Goal: Find specific page/section: Find specific page/section

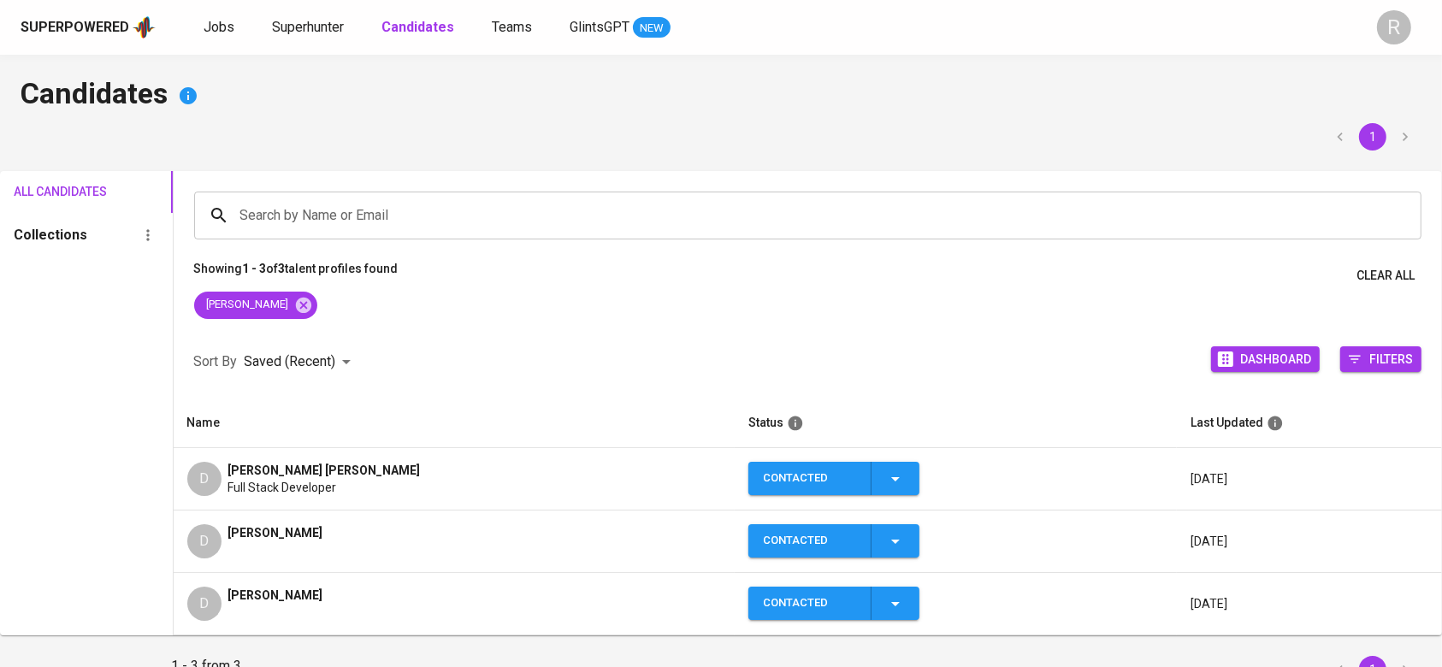
click at [245, 463] on span "[PERSON_NAME] [PERSON_NAME]" at bounding box center [324, 470] width 192 height 17
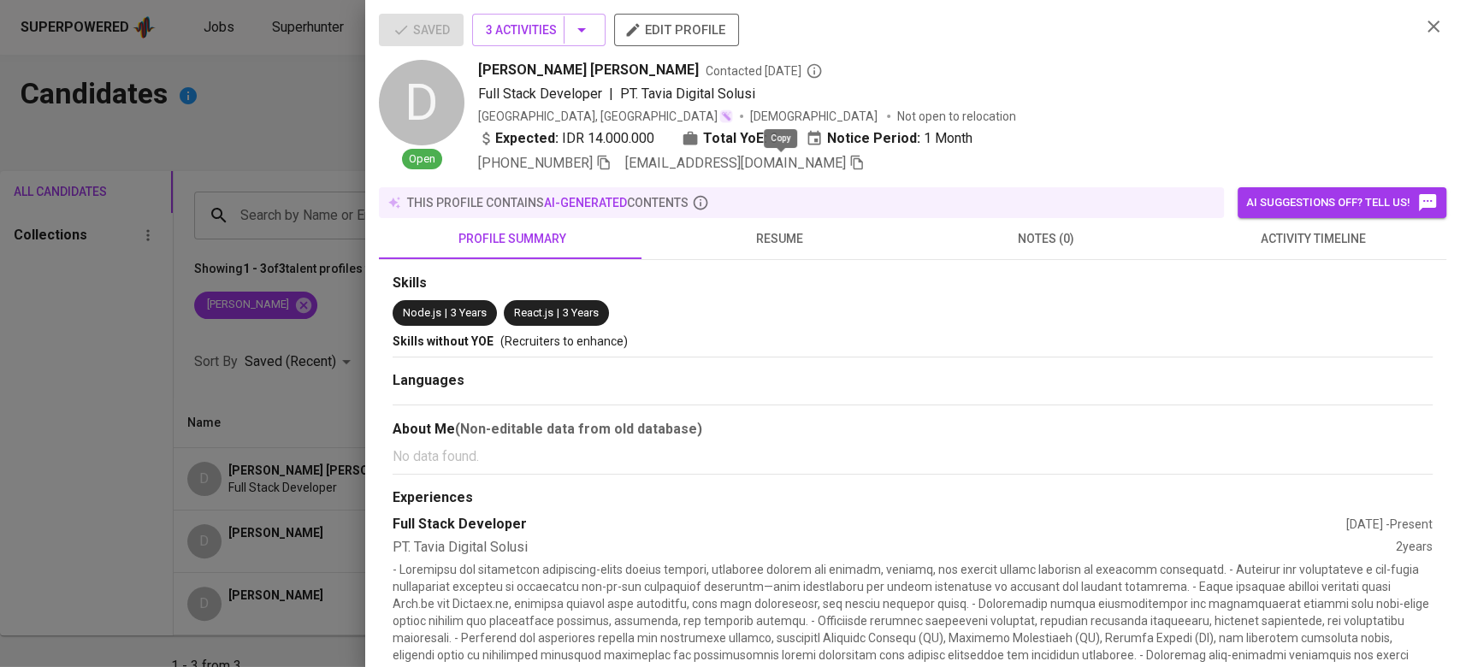
click at [851, 156] on icon "button" at bounding box center [857, 163] width 12 height 15
click at [328, 345] on div at bounding box center [730, 333] width 1460 height 667
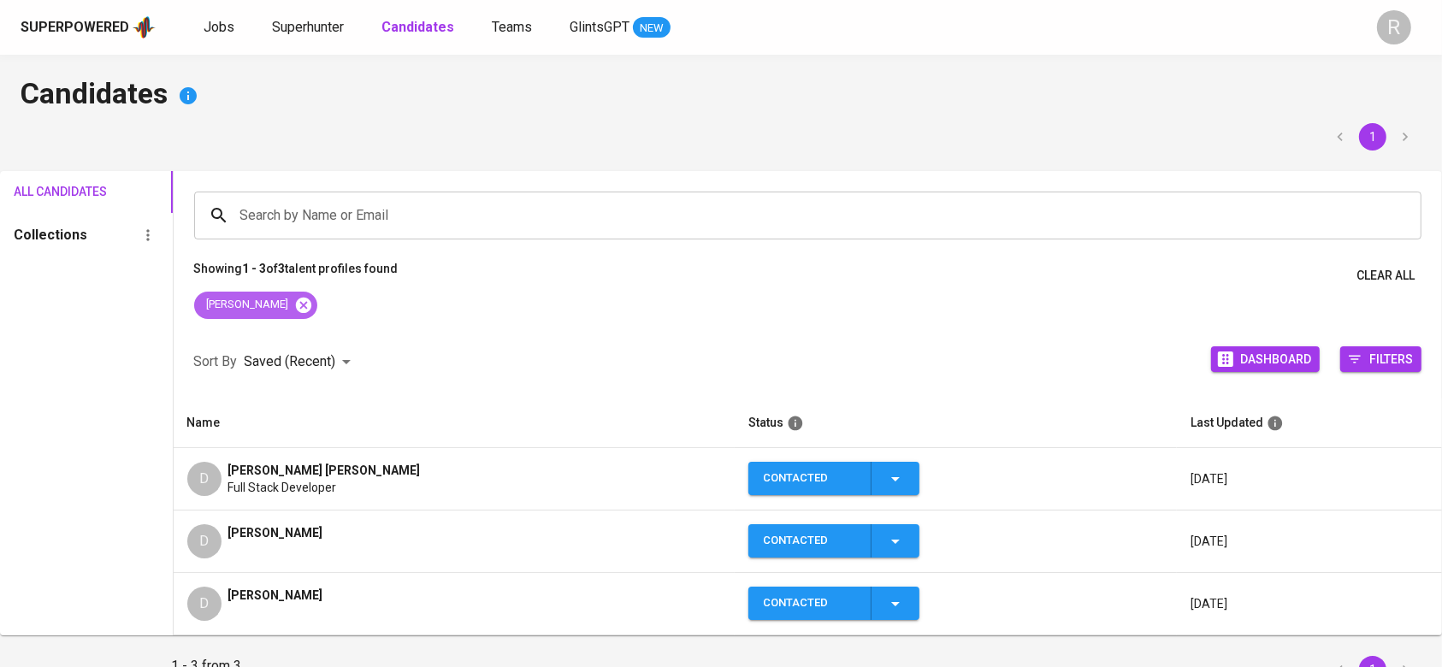
click at [295, 308] on icon at bounding box center [302, 304] width 15 height 15
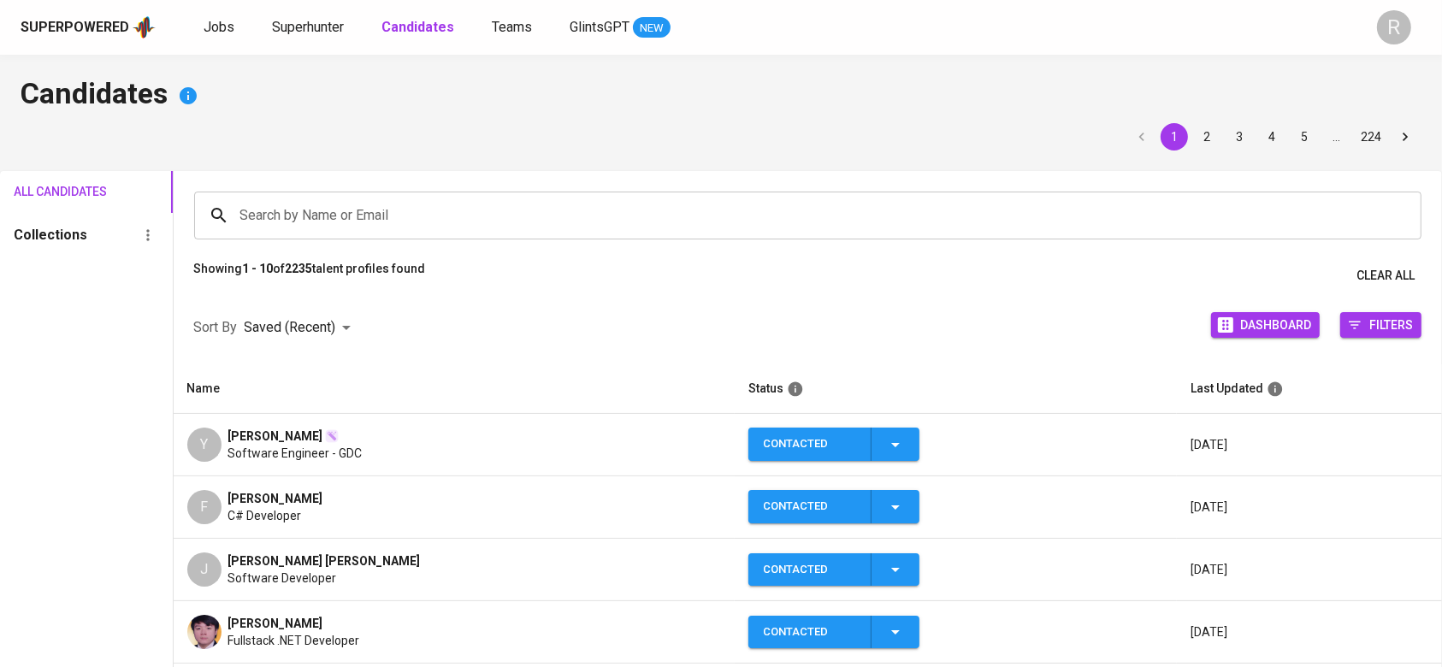
click at [353, 192] on div "Search by Name or Email" at bounding box center [808, 216] width 1228 height 48
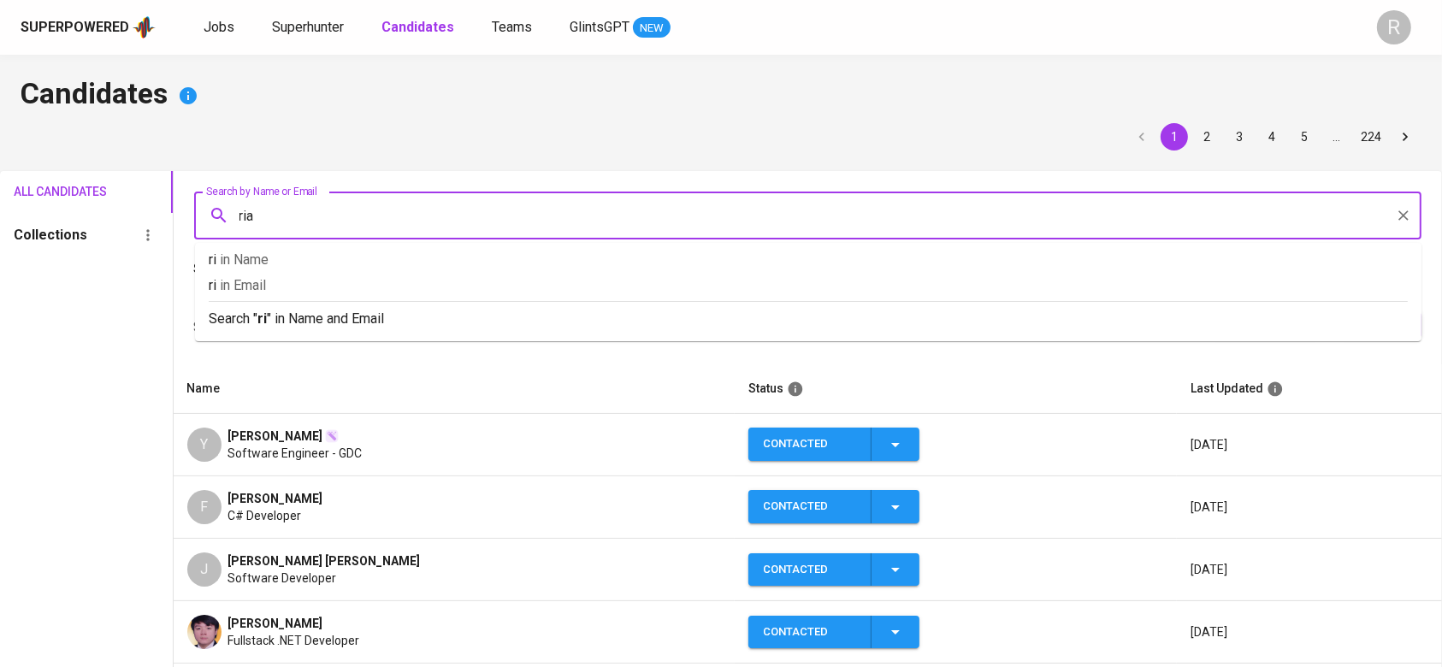
type input "rian"
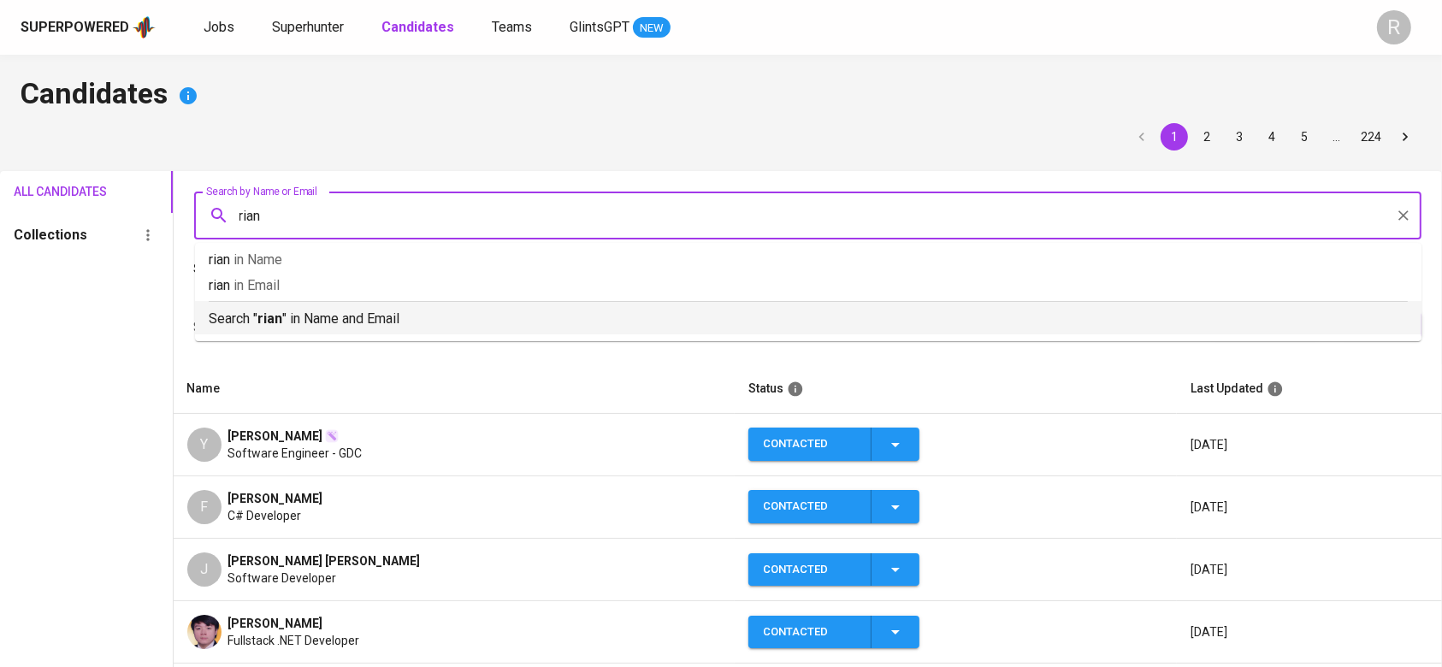
click at [286, 303] on div "Search " rian " in Name and Email" at bounding box center [808, 315] width 1199 height 28
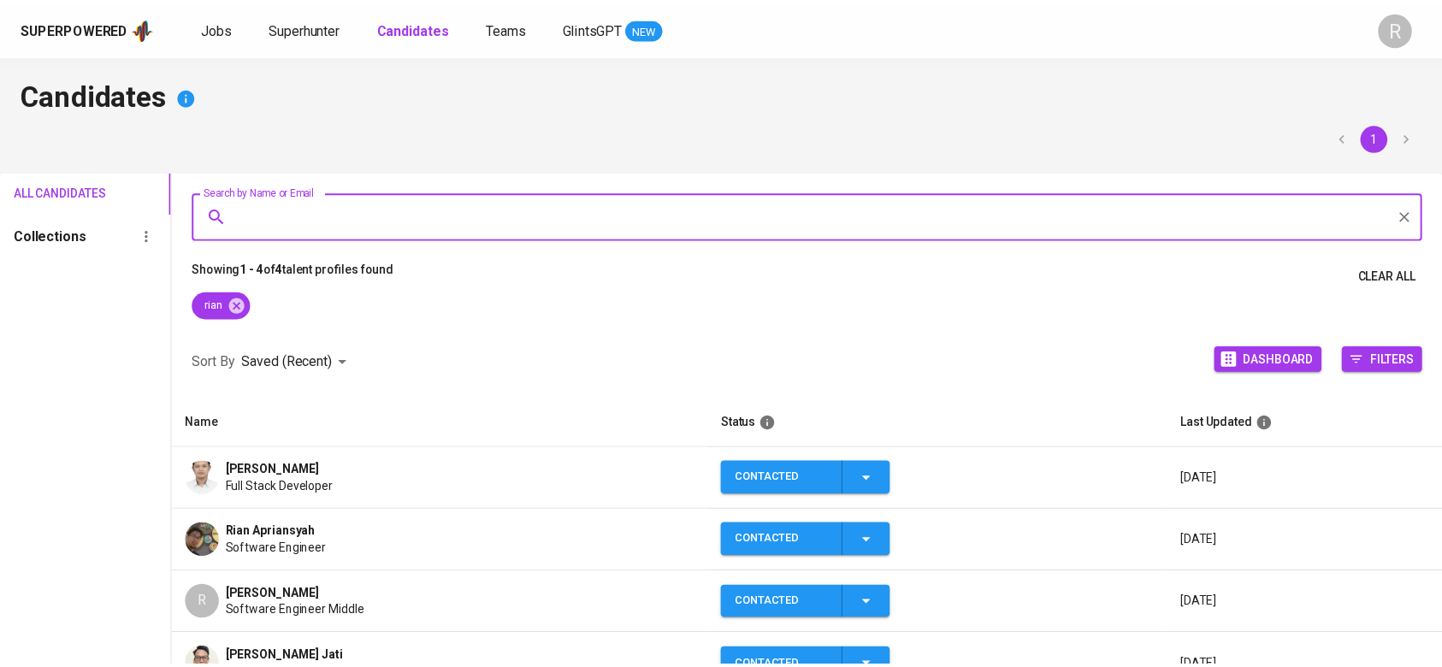
scroll to position [6, 0]
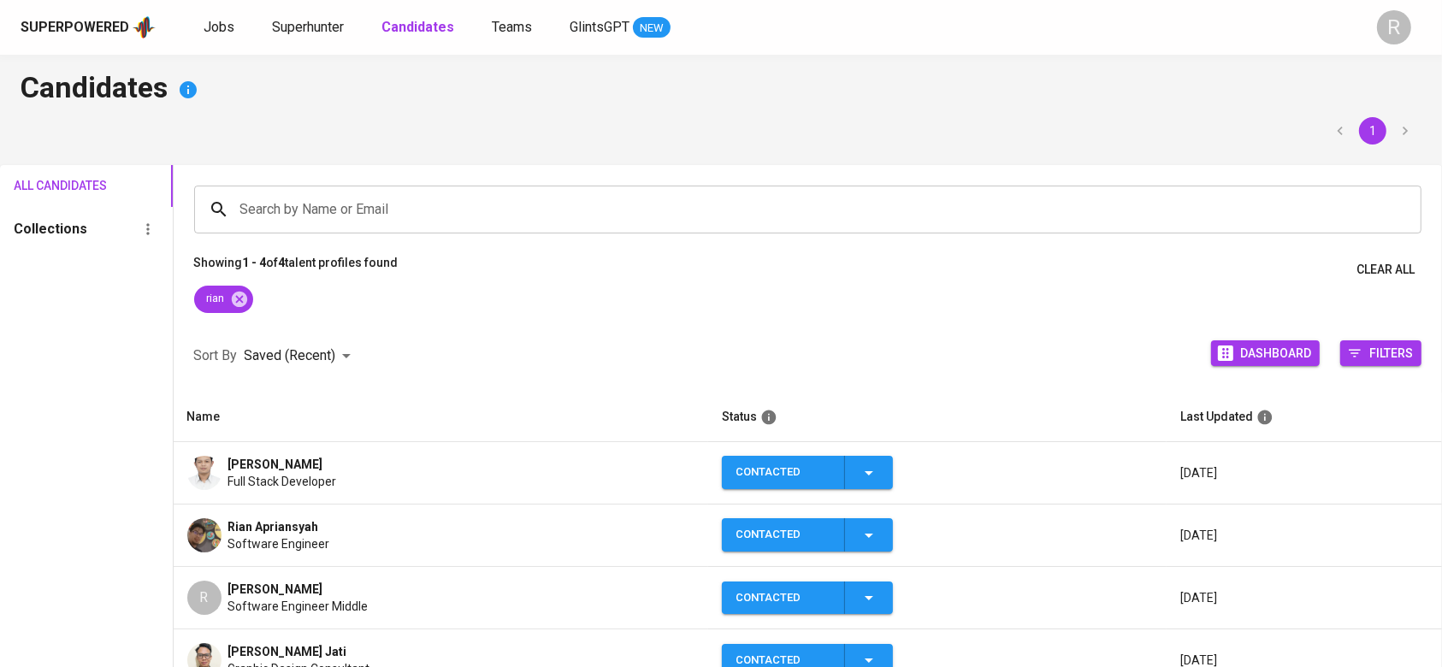
click at [310, 477] on span "Full Stack Developer" at bounding box center [282, 481] width 109 height 17
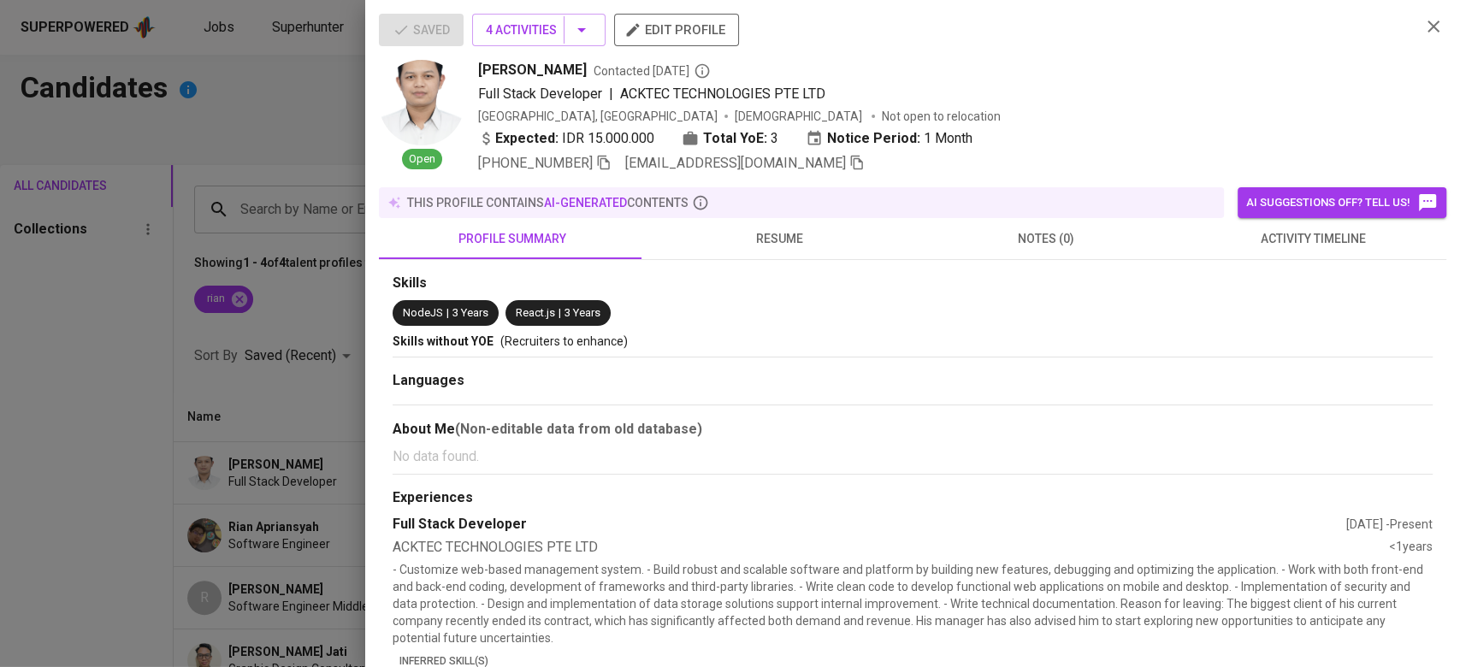
click at [1325, 226] on button "activity timeline" at bounding box center [1312, 238] width 267 height 41
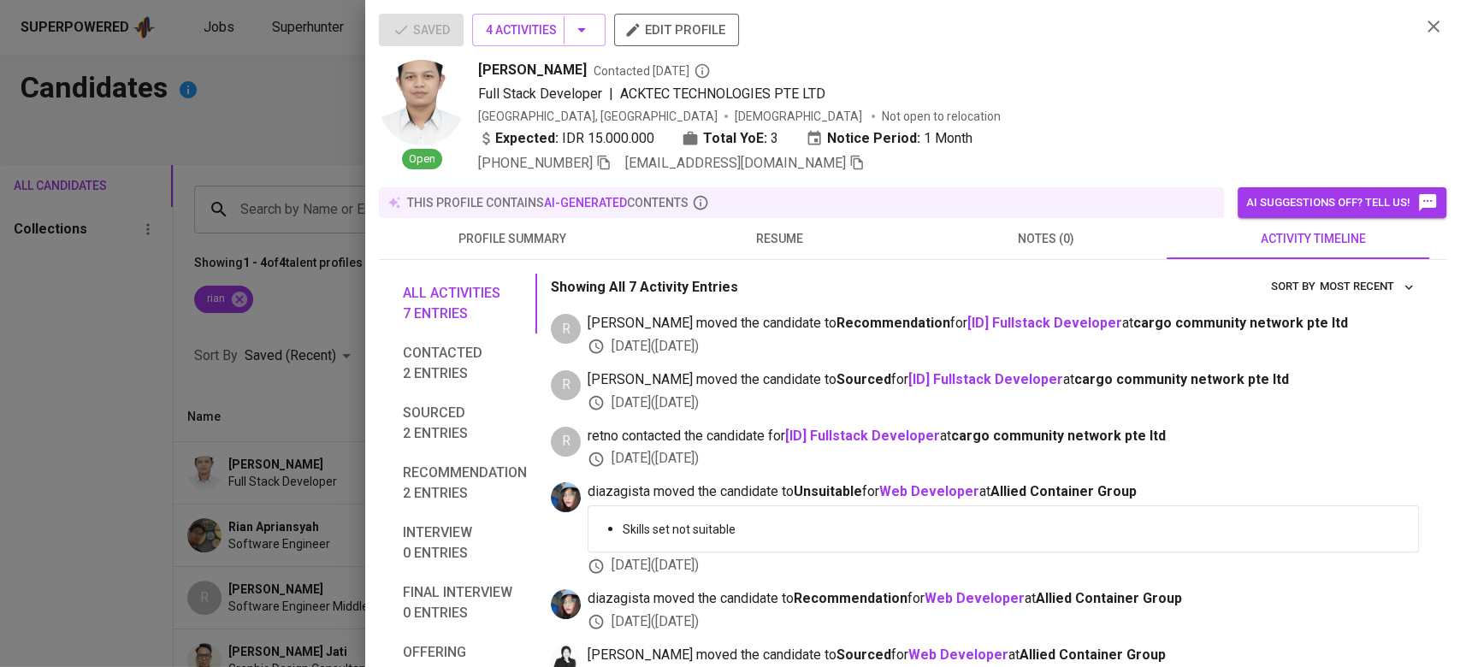
click at [604, 150] on div "Expected: IDR 15.000.000 Total YoE: 3 Notice Period: 1 Month" at bounding box center [942, 140] width 929 height 25
click at [604, 155] on icon "button" at bounding box center [603, 162] width 15 height 15
click at [851, 168] on icon "button" at bounding box center [857, 163] width 12 height 15
click at [80, 517] on div at bounding box center [730, 333] width 1460 height 667
